Goal: Find specific page/section: Find specific page/section

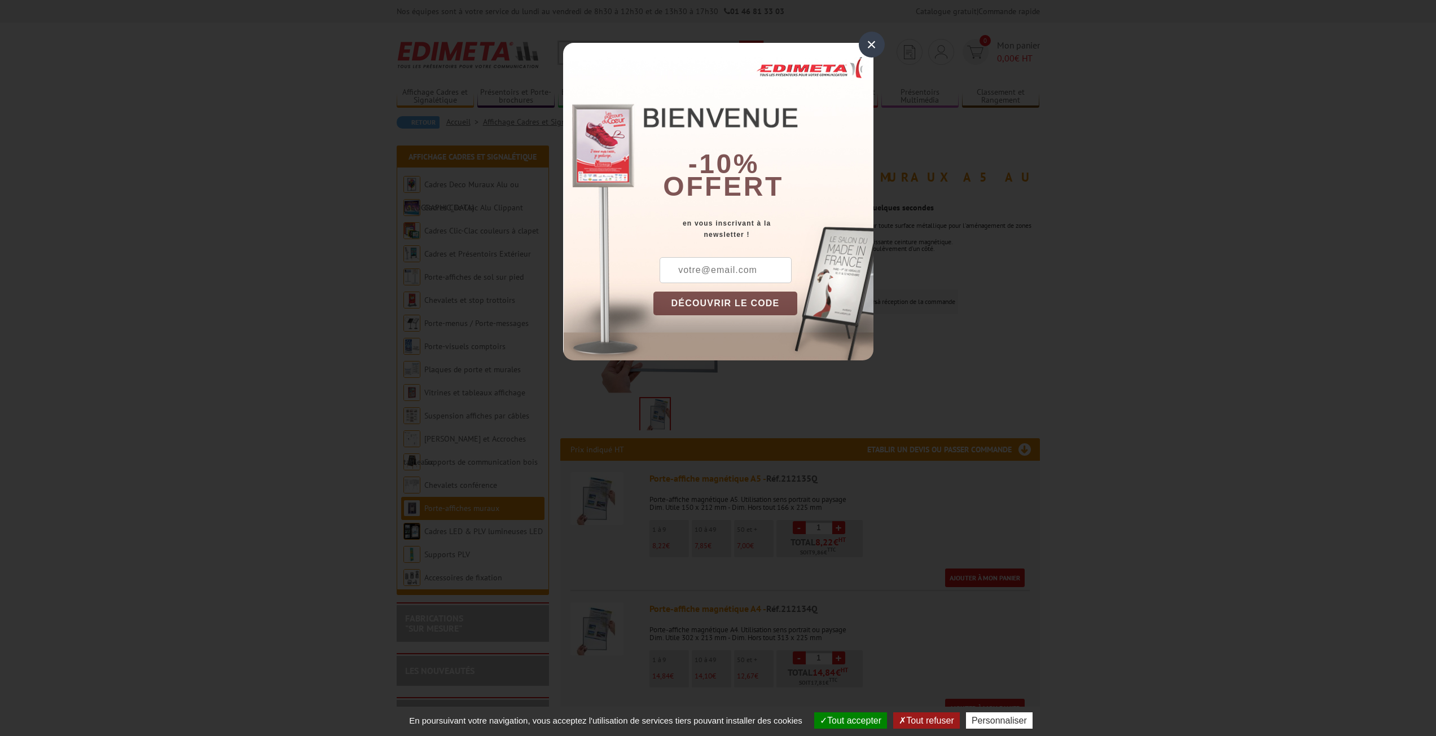
click at [873, 48] on div "×" at bounding box center [872, 45] width 26 height 26
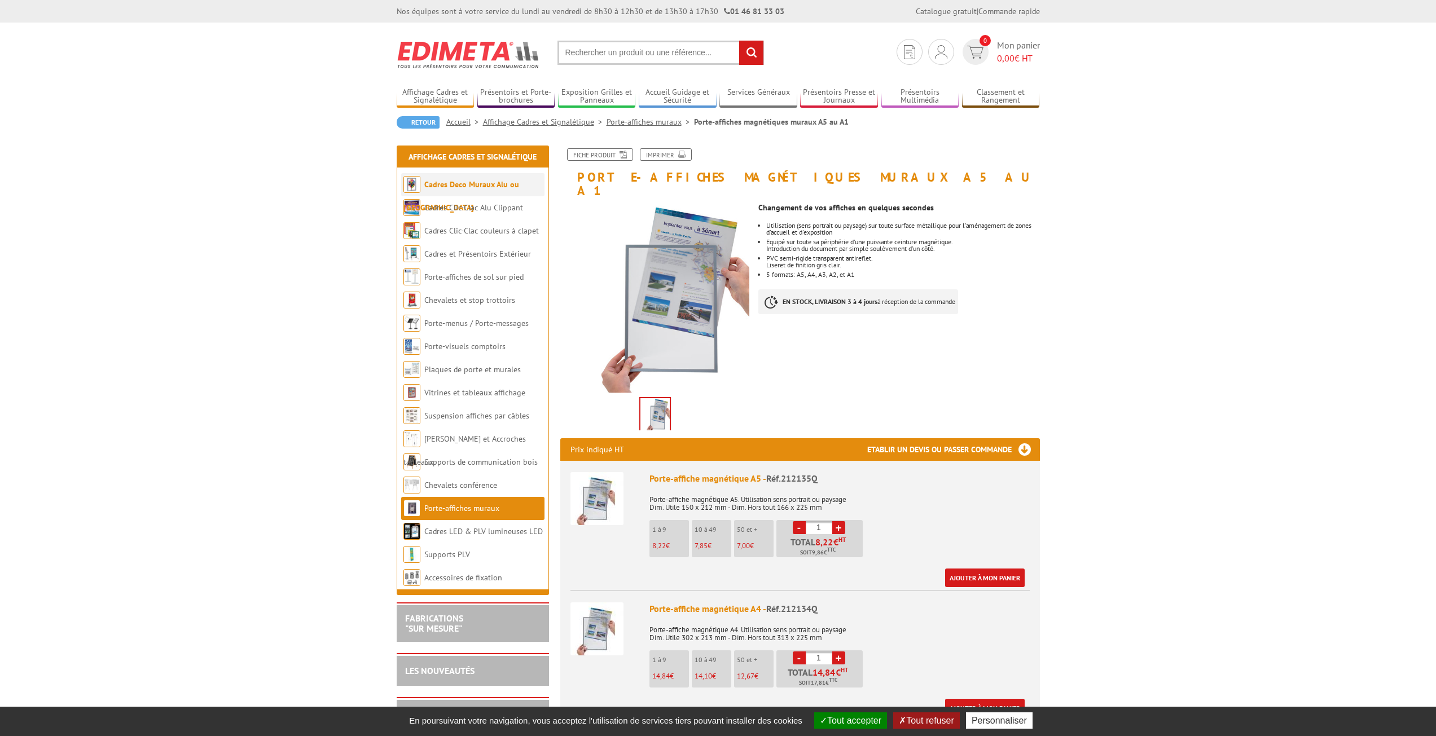
click at [463, 189] on link "Cadres Deco Muraux Alu ou [GEOGRAPHIC_DATA]" at bounding box center [461, 195] width 116 height 33
